Goal: Task Accomplishment & Management: Complete application form

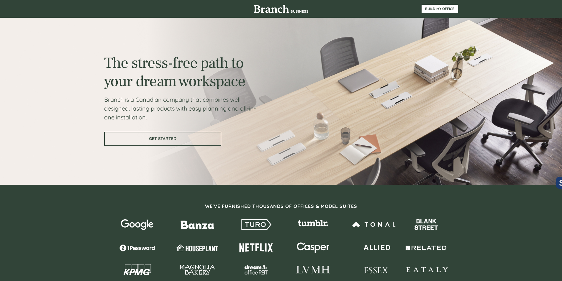
click at [211, 138] on span "GET STARTED" at bounding box center [163, 138] width 116 height 5
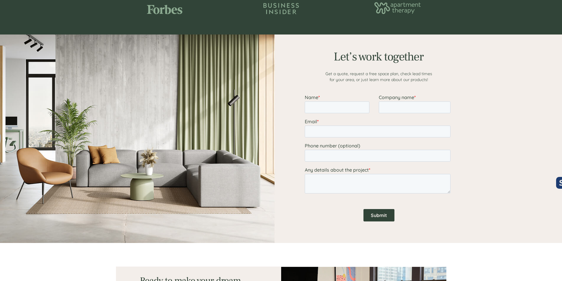
scroll to position [703, 0]
click at [329, 105] on input "Name *" at bounding box center [337, 108] width 65 height 12
type input "[PERSON_NAME]"
click at [386, 107] on input "Company name *" at bounding box center [415, 108] width 72 height 12
type input "FDR"
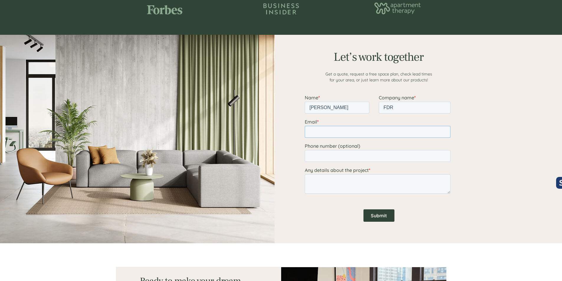
click at [359, 134] on input "Email *" at bounding box center [378, 132] width 146 height 12
type input "[EMAIL_ADDRESS][DOMAIN_NAME]"
click at [348, 156] on input "Phone number (optional)" at bounding box center [378, 156] width 146 height 12
click at [472, 160] on div at bounding box center [281, 139] width 562 height 209
click at [401, 182] on textarea "Any details about the project *" at bounding box center [378, 184] width 146 height 19
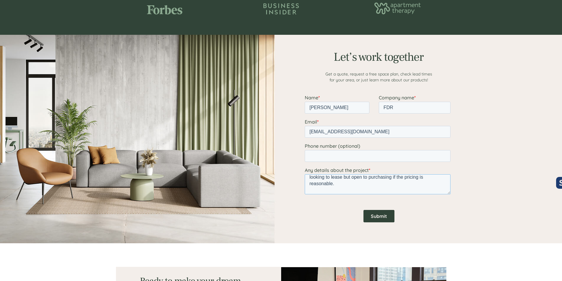
scroll to position [0, 0]
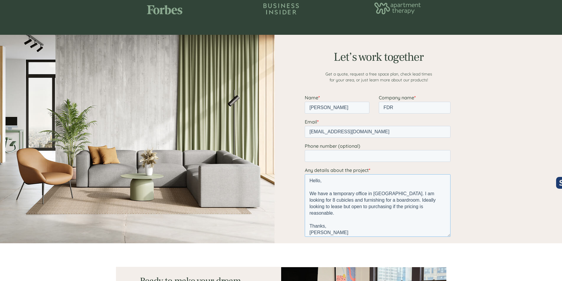
drag, startPoint x: 449, startPoint y: 193, endPoint x: 453, endPoint y: 238, distance: 46.0
click at [453, 238] on html "Name * [PERSON_NAME] Company name * FDR Email * [PERSON_NAME][EMAIL_ADDRESS][DO…" at bounding box center [379, 185] width 148 height 181
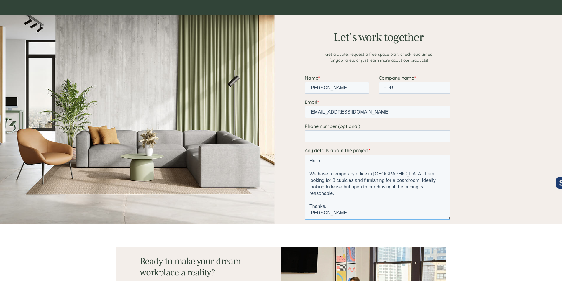
scroll to position [732, 0]
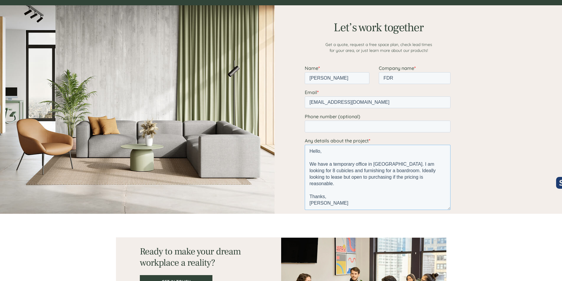
click at [405, 177] on textarea "Hello, We have a temporary office in [GEOGRAPHIC_DATA]. I am looking for 8 cubi…" at bounding box center [378, 177] width 146 height 65
click at [332, 192] on textarea "Hello, We have a temporary office in [GEOGRAPHIC_DATA]. I am looking for 8 cubi…" at bounding box center [378, 177] width 146 height 65
click at [323, 204] on textarea "Hello, We have a temporary office in [GEOGRAPHIC_DATA]. I am looking for 8 cubi…" at bounding box center [378, 177] width 146 height 65
click at [351, 197] on textarea "Hello, We have a temporary office in [GEOGRAPHIC_DATA]. I am looking for 8 cubi…" at bounding box center [378, 177] width 146 height 65
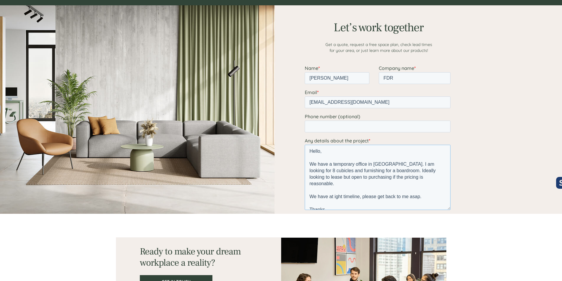
drag, startPoint x: 328, startPoint y: 205, endPoint x: 302, endPoint y: 147, distance: 64.0
click at [305, 147] on html "Name * [PERSON_NAME] Company name * FDR Email * [PERSON_NAME][EMAIL_ADDRESS][DO…" at bounding box center [379, 156] width 148 height 183
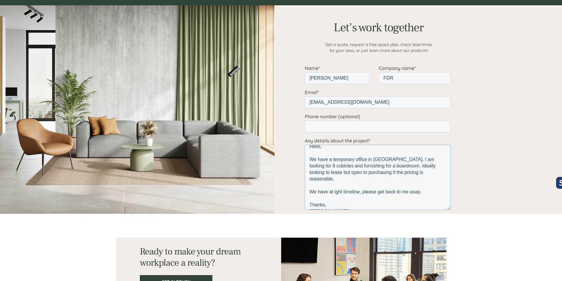
scroll to position [6, 0]
click at [493, 173] on div at bounding box center [281, 109] width 562 height 209
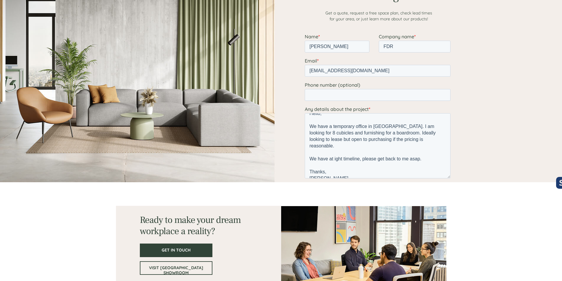
scroll to position [791, 0]
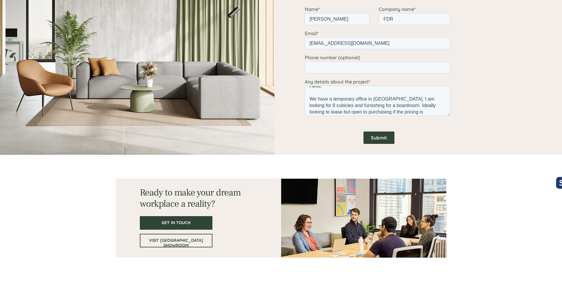
drag, startPoint x: 447, startPoint y: 150, endPoint x: 446, endPoint y: 115, distance: 35.2
click at [446, 115] on textarea "Hello, We have a temporary office in [GEOGRAPHIC_DATA]. I am looking for 8 cubi…" at bounding box center [378, 101] width 146 height 30
click at [384, 100] on textarea "Hello, We have a temporary office in [GEOGRAPHIC_DATA]. I am looking for 8 cubi…" at bounding box center [378, 101] width 146 height 30
type textarea "Hello, We have a temporary office in [GEOGRAPHIC_DATA], [GEOGRAPHIC_DATA]. I am…"
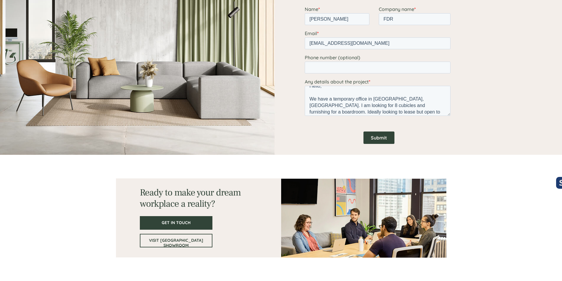
click at [382, 140] on input "Submit" at bounding box center [378, 138] width 31 height 12
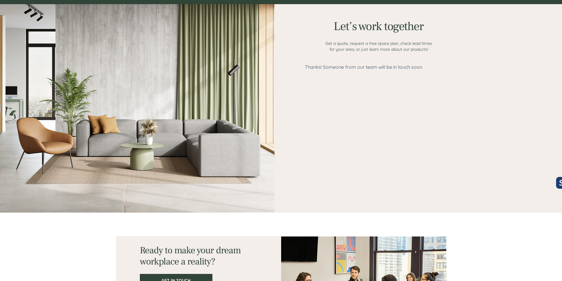
scroll to position [732, 0]
